Goal: Check status: Check status

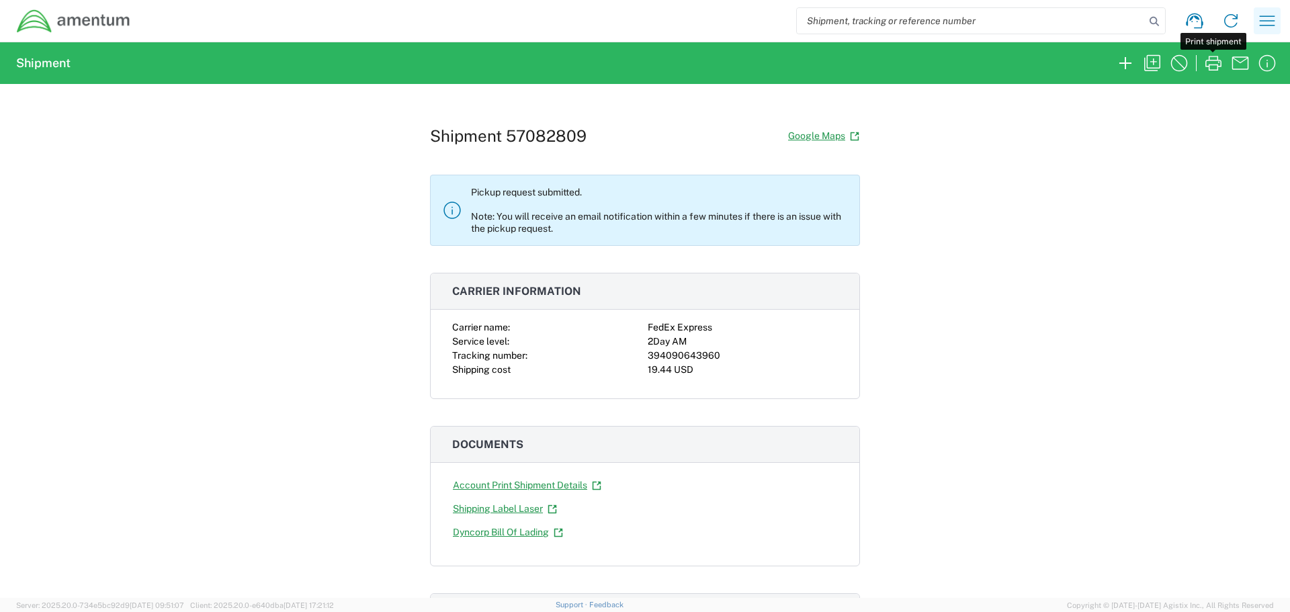
click at [1271, 24] on icon "button" at bounding box center [1266, 20] width 21 height 21
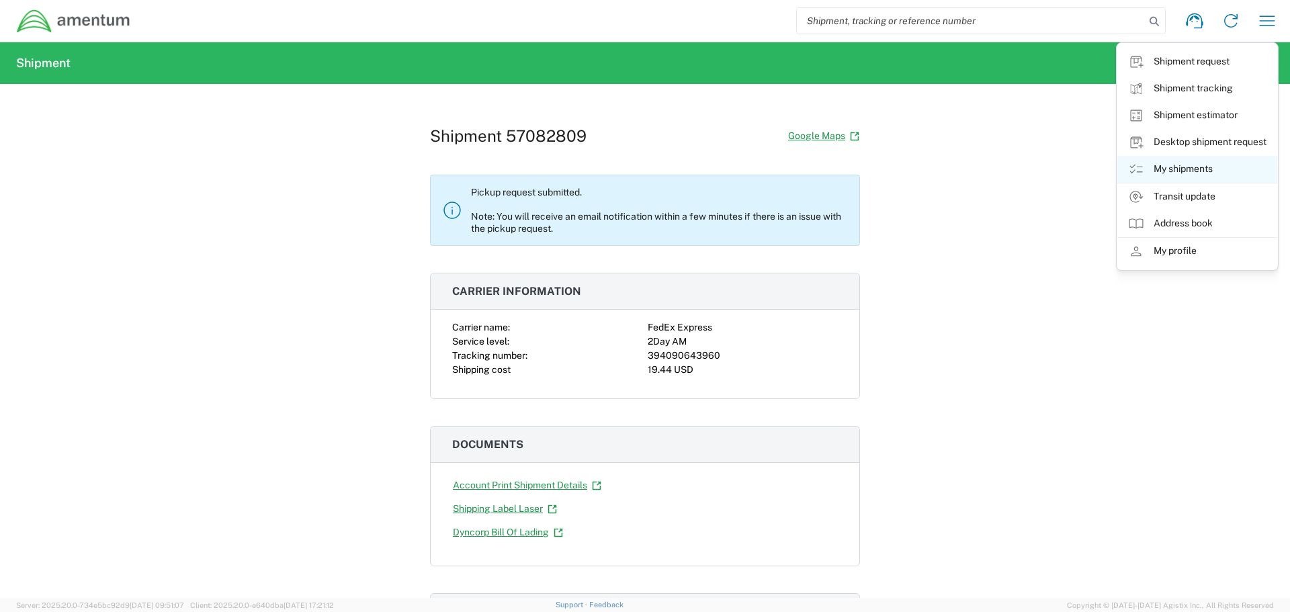
click at [1194, 173] on link "My shipments" at bounding box center [1197, 169] width 160 height 27
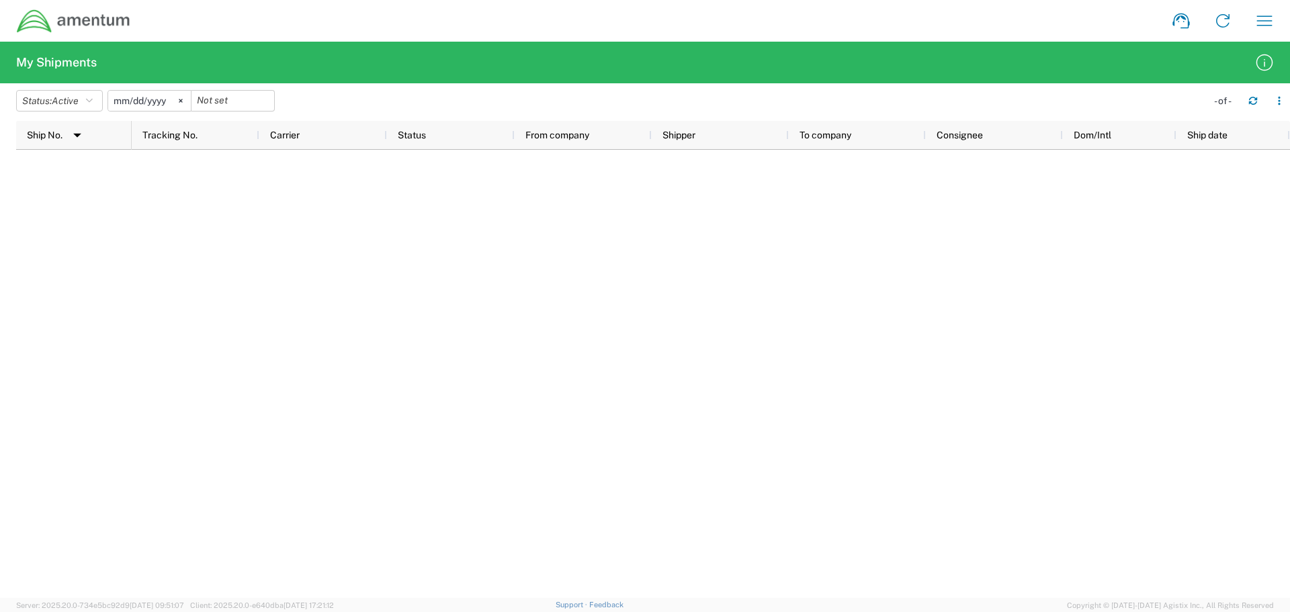
click at [919, 200] on div at bounding box center [711, 374] width 1158 height 448
click at [182, 105] on svg-icon at bounding box center [181, 101] width 20 height 20
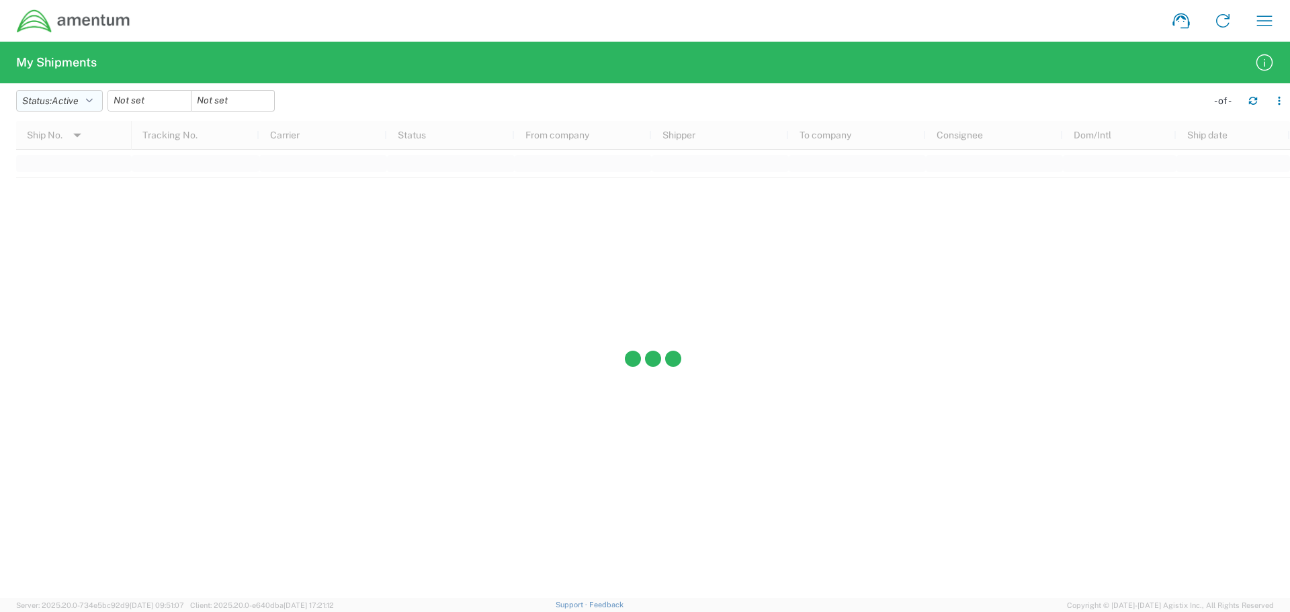
click at [99, 101] on button "Status: Active" at bounding box center [59, 100] width 87 height 21
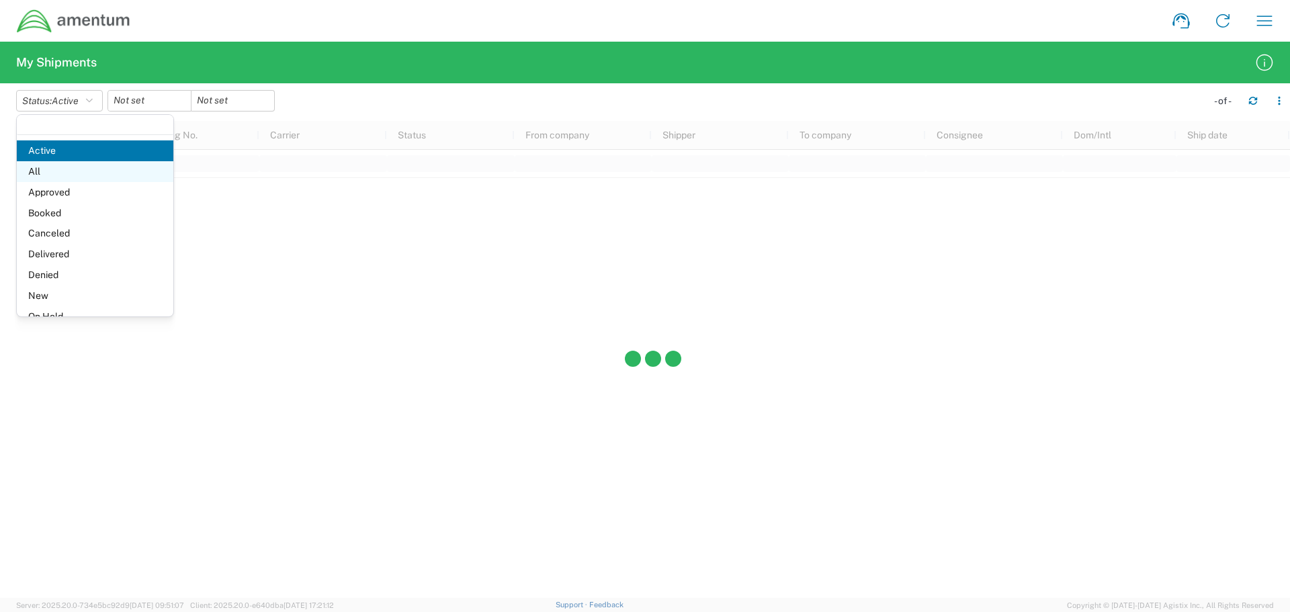
click at [70, 178] on span "All" at bounding box center [95, 171] width 157 height 21
